Goal: Information Seeking & Learning: Learn about a topic

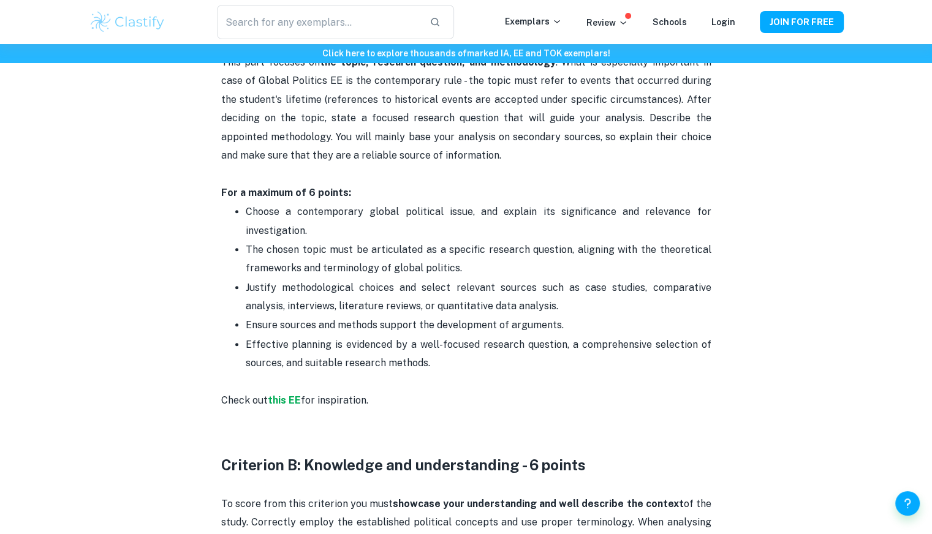
scroll to position [689, 0]
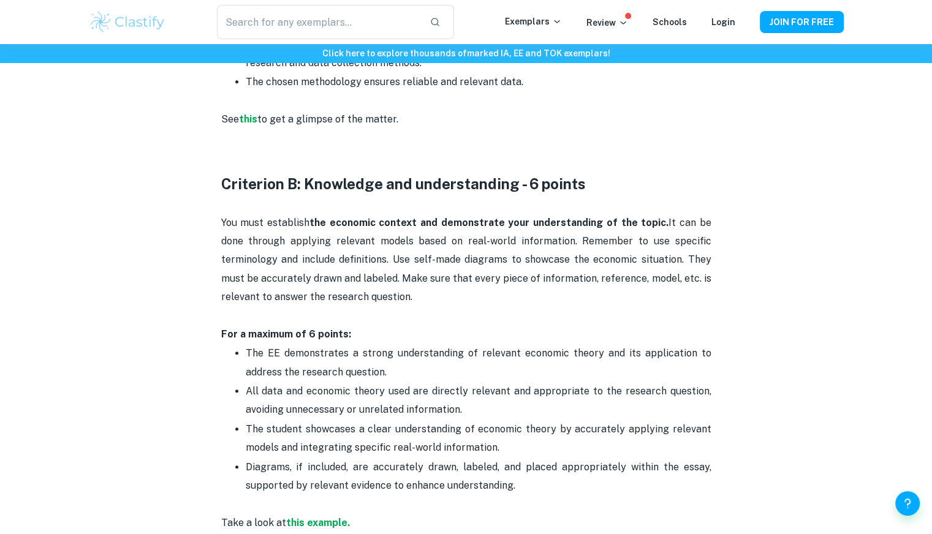
scroll to position [965, 0]
click at [275, 215] on p "You must establish the economic context and demonstrate your understanding of t…" at bounding box center [466, 278] width 490 height 131
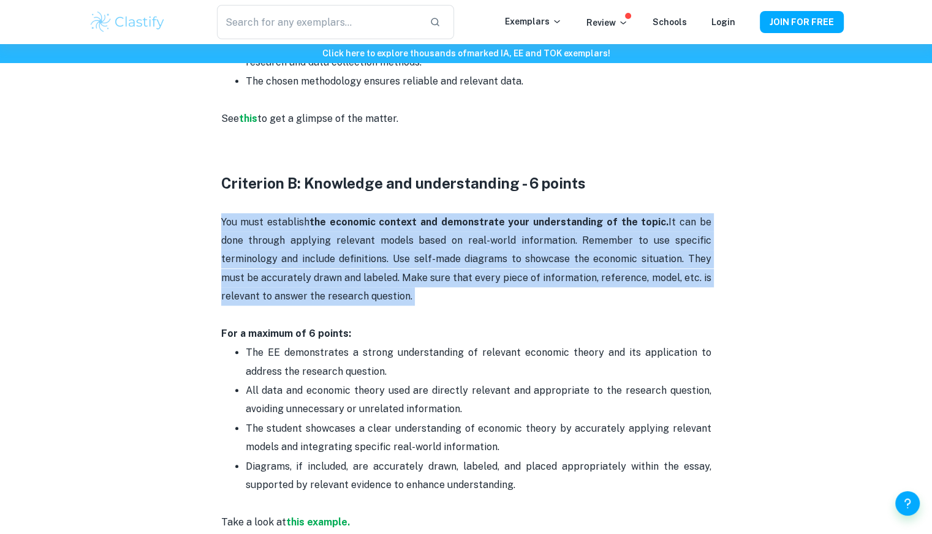
click at [275, 215] on p "You must establish the economic context and demonstrate your understanding of t…" at bounding box center [466, 278] width 490 height 131
click at [306, 256] on p "You must establish the economic context and demonstrate your understanding of t…" at bounding box center [466, 278] width 490 height 131
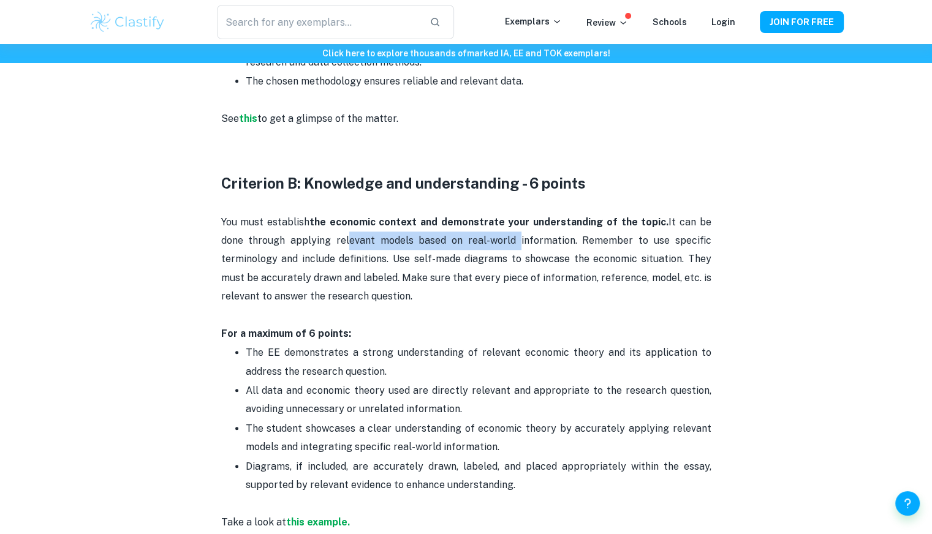
drag, startPoint x: 313, startPoint y: 248, endPoint x: 473, endPoint y: 238, distance: 160.3
click at [473, 238] on p "You must establish the economic context and demonstrate your understanding of t…" at bounding box center [466, 278] width 490 height 131
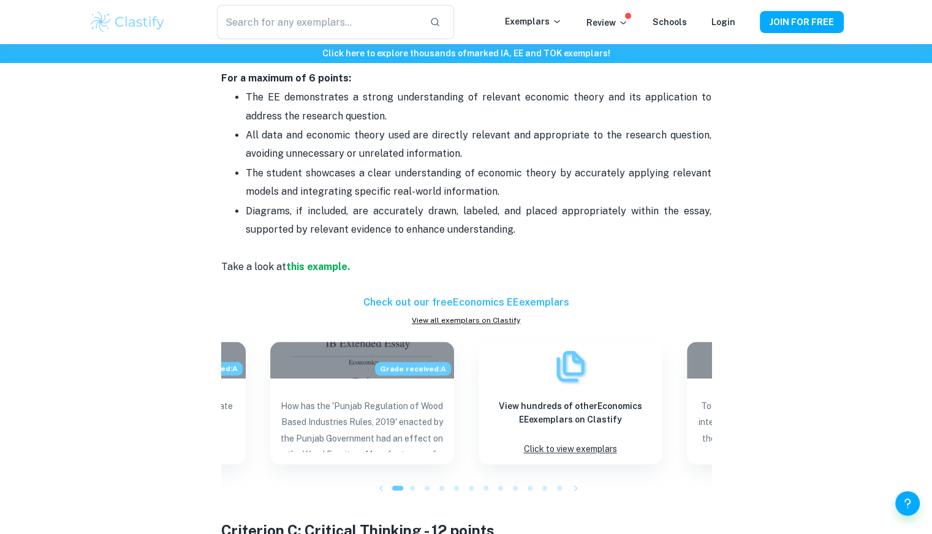
scroll to position [1221, 0]
click at [430, 318] on link "View all exemplars on Clastify" at bounding box center [466, 320] width 490 height 11
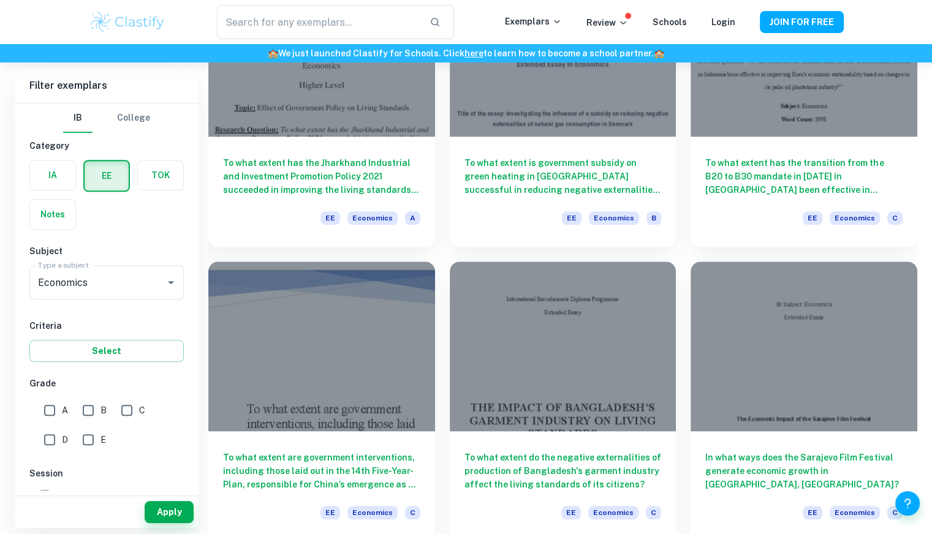
scroll to position [1074, 0]
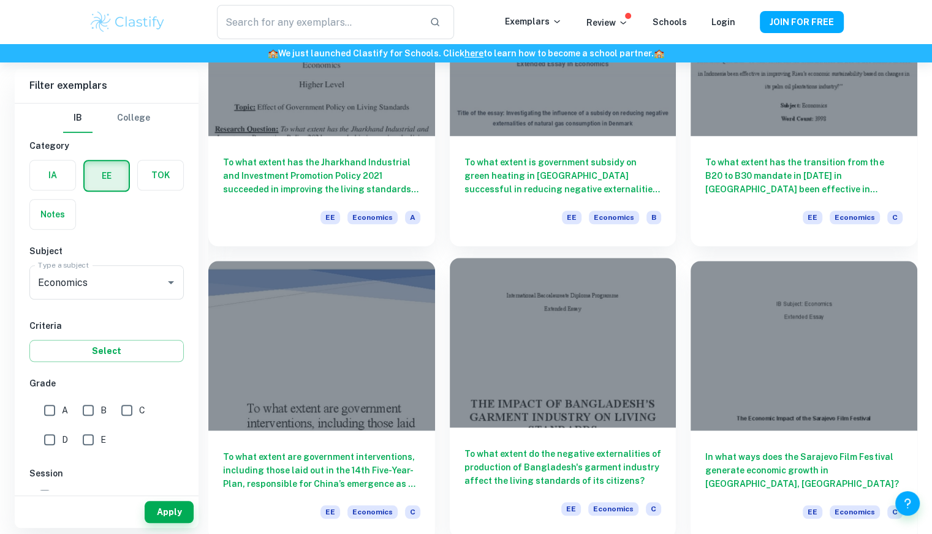
click at [610, 349] on div at bounding box center [563, 343] width 227 height 170
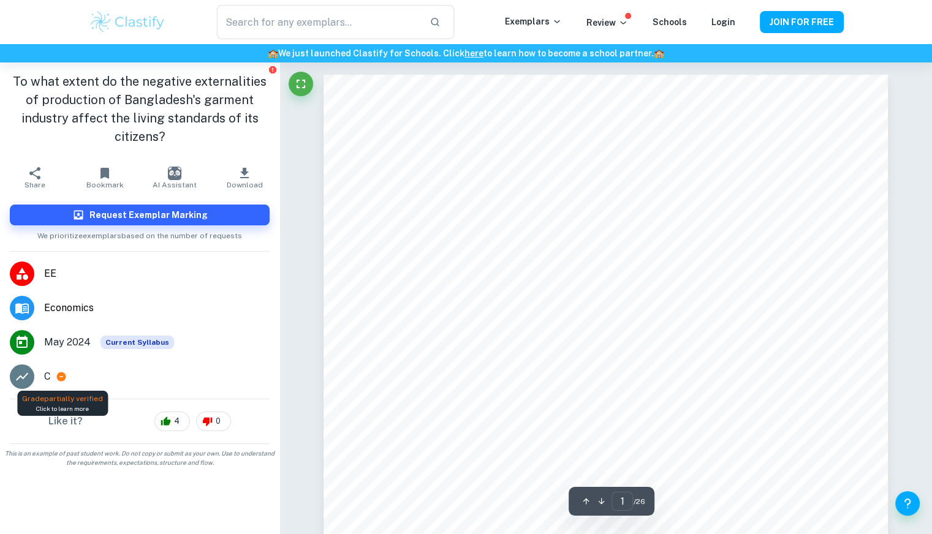
click at [61, 379] on icon at bounding box center [61, 377] width 9 height 9
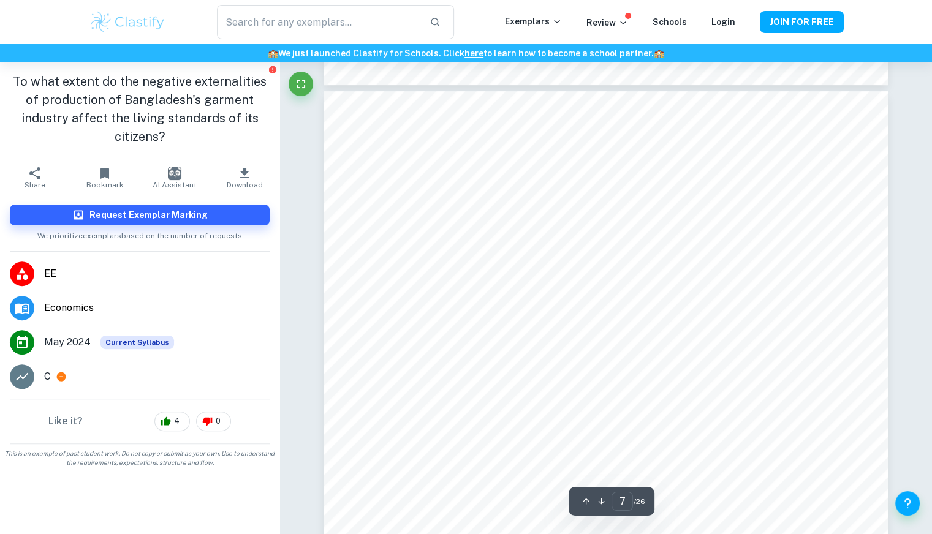
scroll to position [5010, 0]
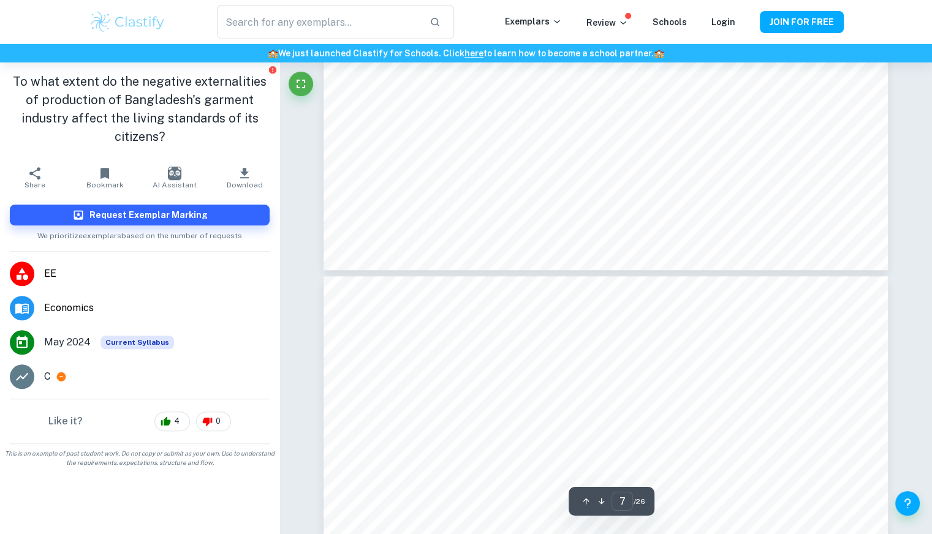
type input "8"
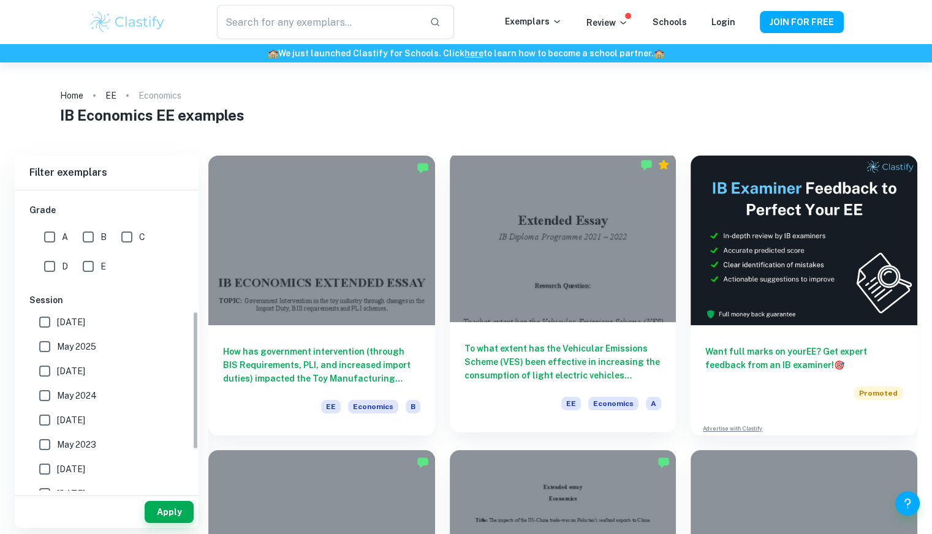
click at [554, 275] on div at bounding box center [563, 238] width 227 height 170
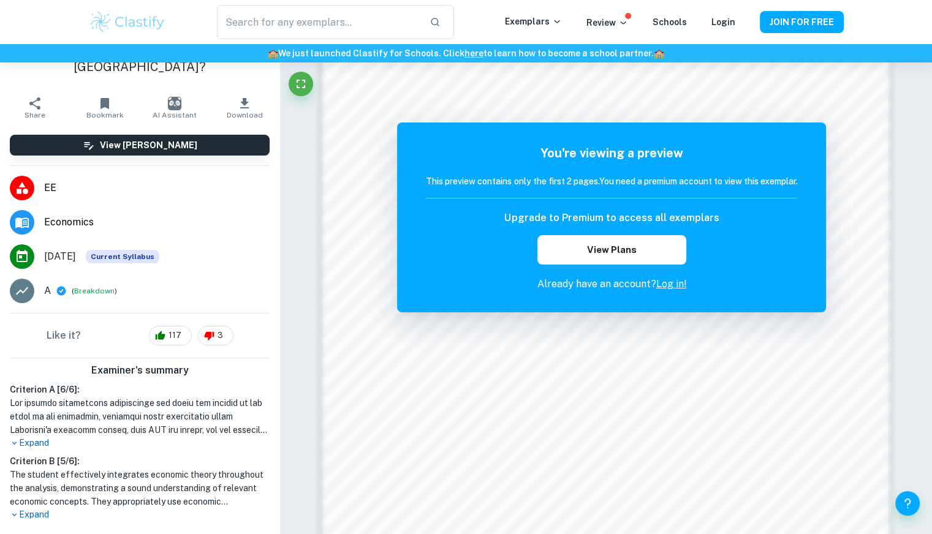
scroll to position [71, 0]
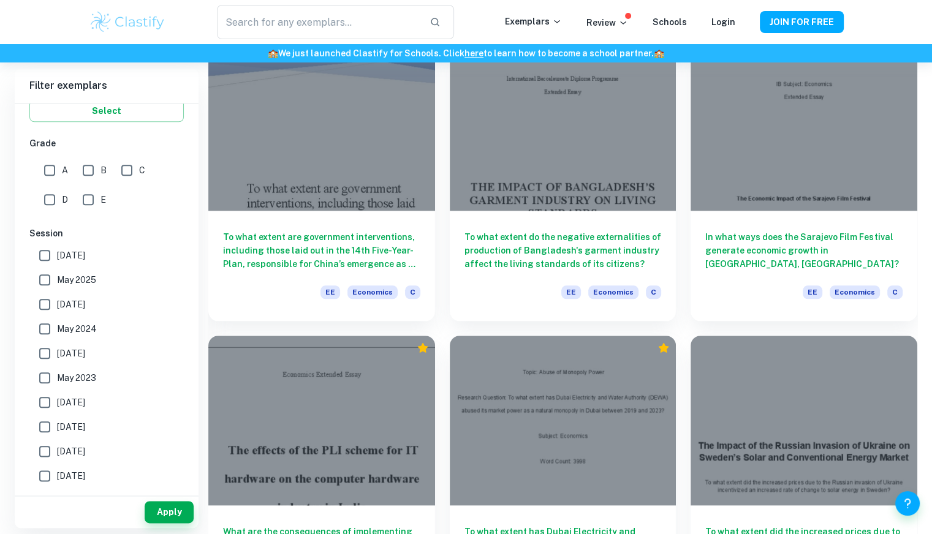
scroll to position [1352, 0]
